Goal: Check status: Check status

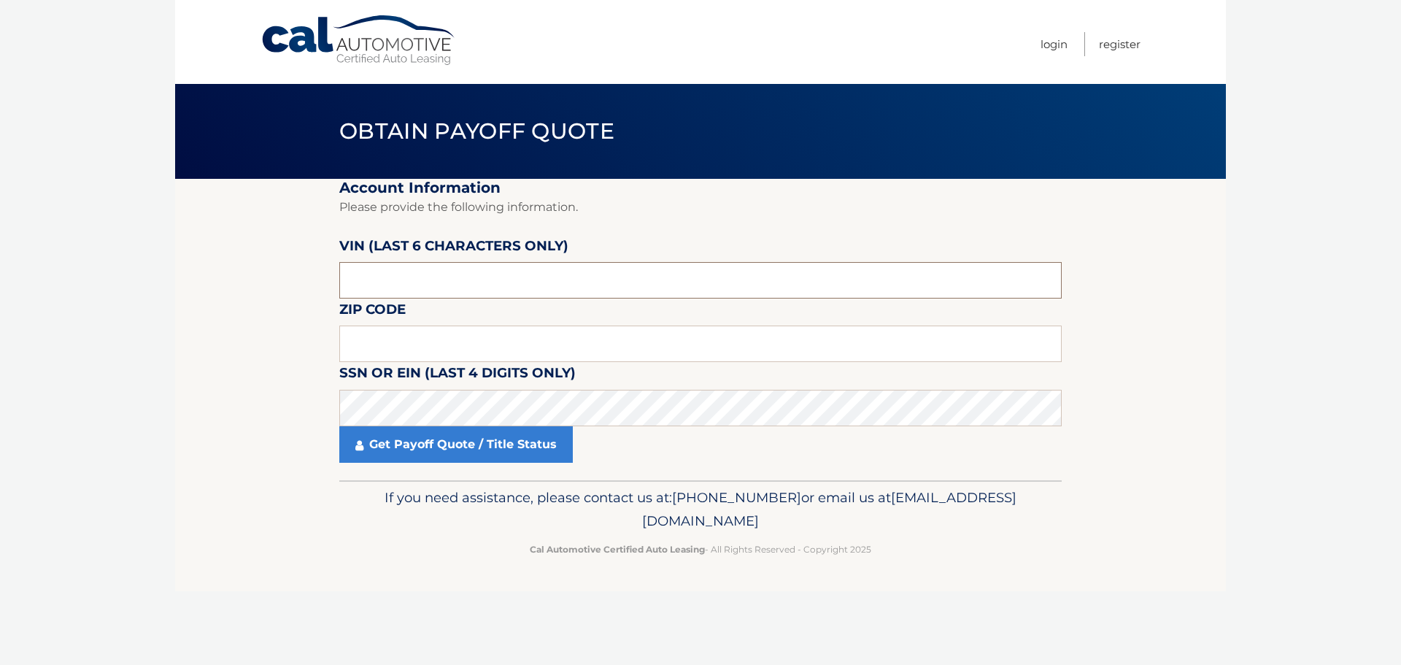
click at [483, 290] on input "text" at bounding box center [700, 280] width 722 height 36
paste input "018687"
type input "018687"
drag, startPoint x: 390, startPoint y: 353, endPoint x: 399, endPoint y: 353, distance: 8.8
click at [390, 353] on input "text" at bounding box center [700, 343] width 722 height 36
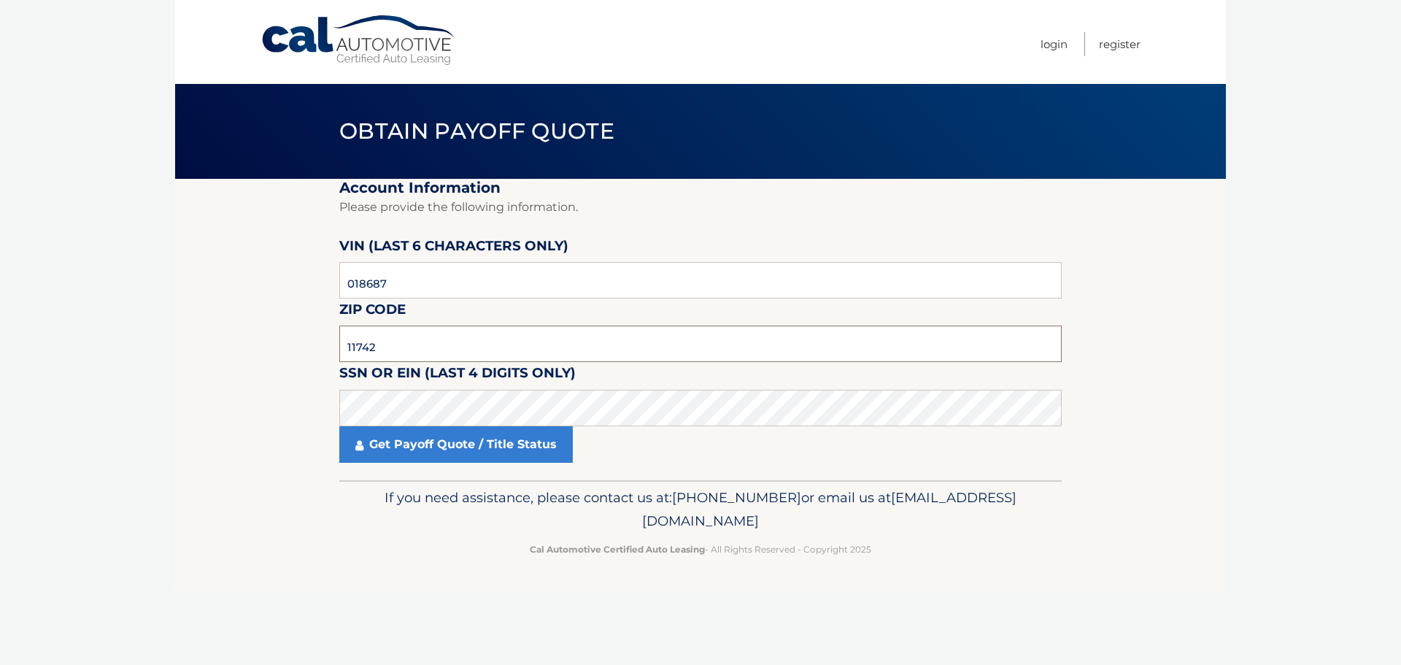
type input "11742"
click button "For Originating Dealer" at bounding box center [0, 0] width 0 height 0
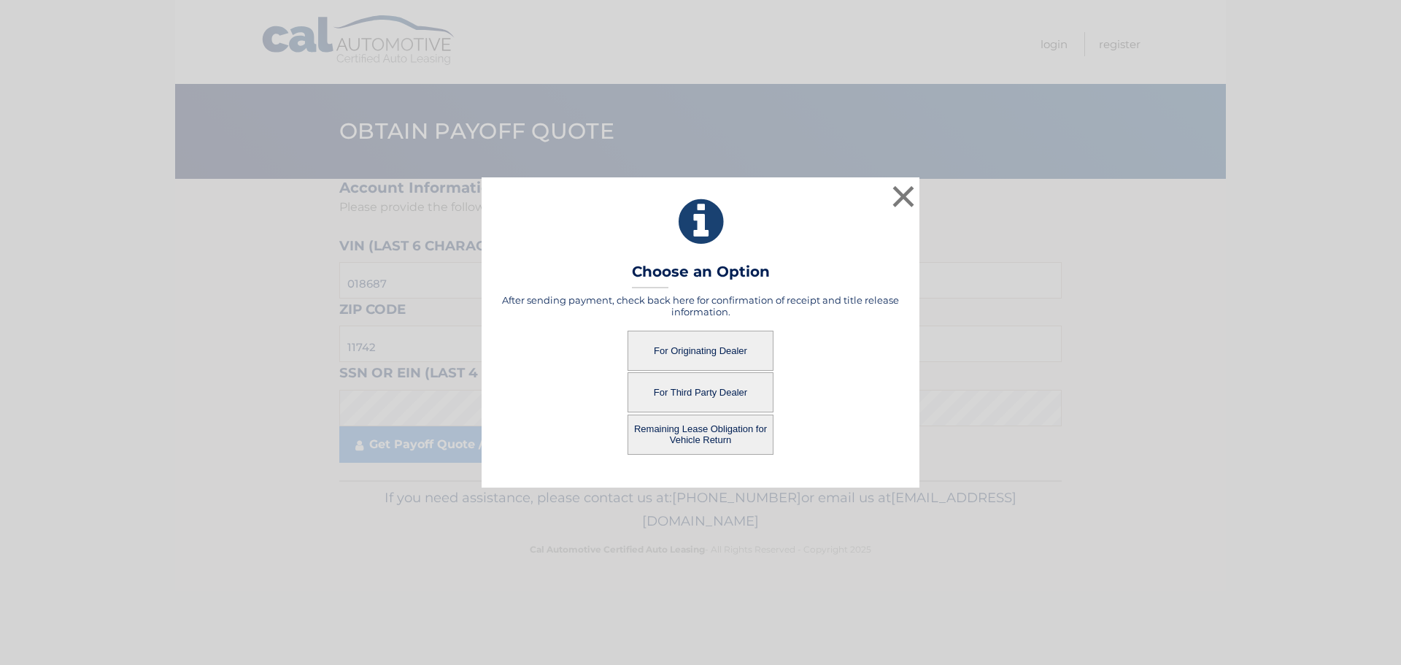
drag, startPoint x: 691, startPoint y: 340, endPoint x: 700, endPoint y: 338, distance: 9.7
click at [691, 339] on button "For Originating Dealer" at bounding box center [700, 351] width 146 height 40
